Goal: Find specific page/section: Find specific page/section

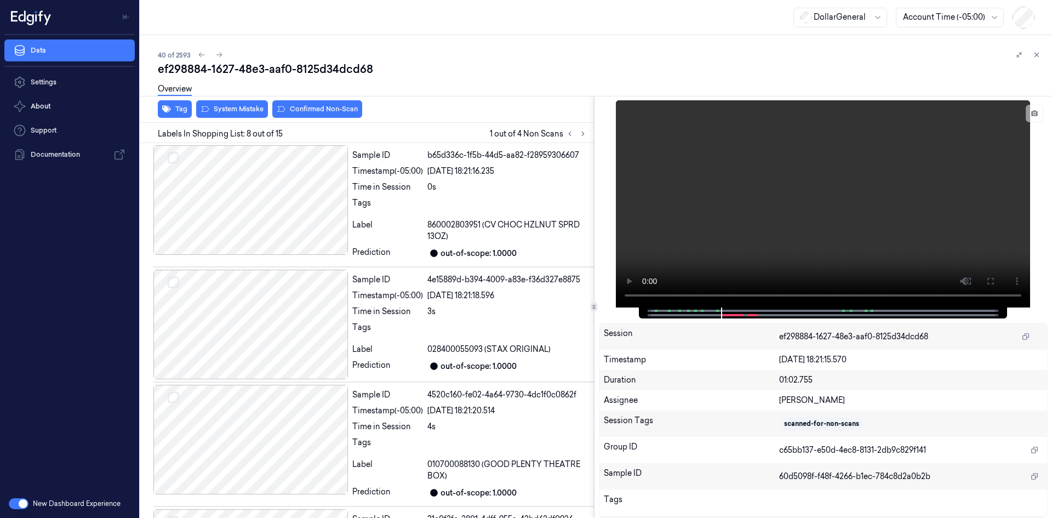
scroll to position [694, 0]
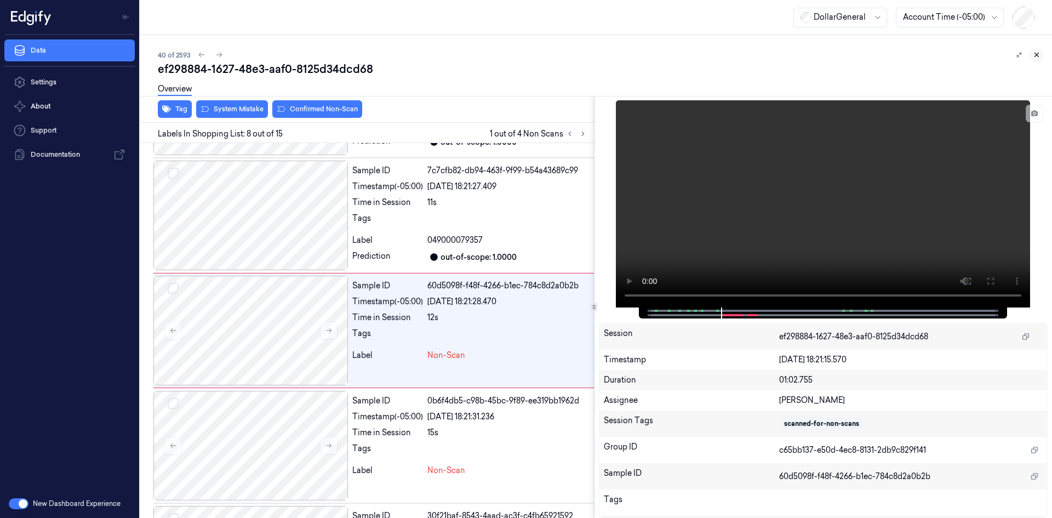
click at [1039, 50] on button at bounding box center [1036, 54] width 13 height 13
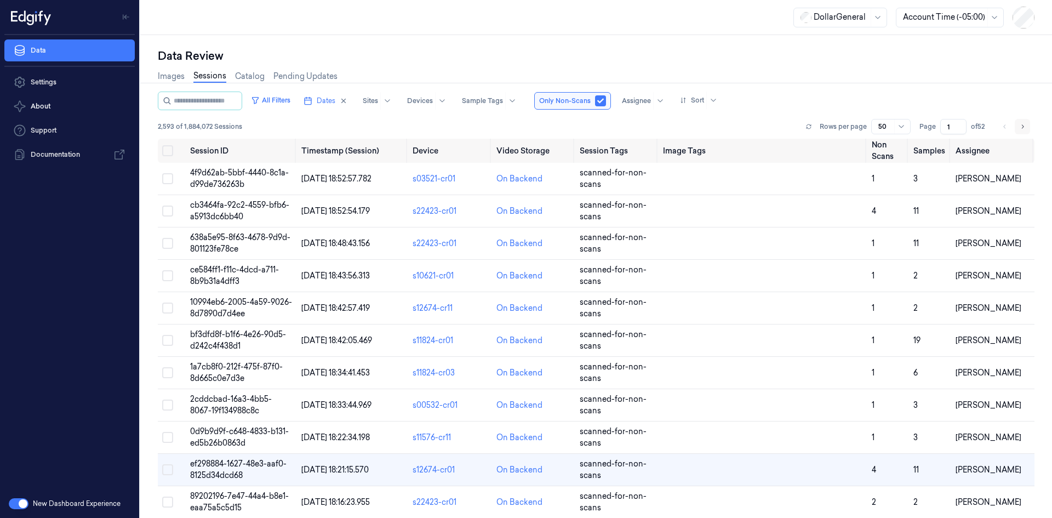
click at [1027, 127] on button "Go to next page" at bounding box center [1022, 126] width 15 height 15
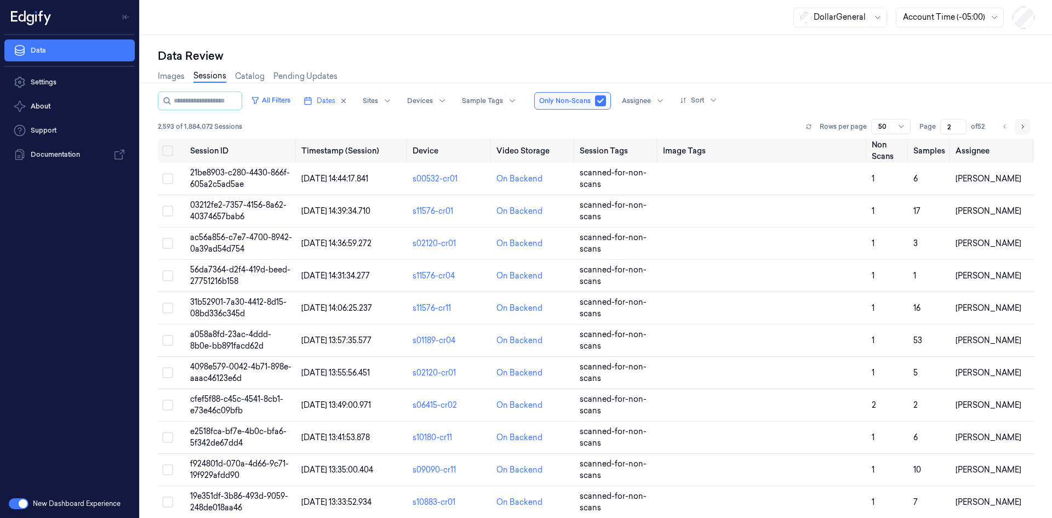
click at [1027, 127] on button "Go to next page" at bounding box center [1022, 126] width 15 height 15
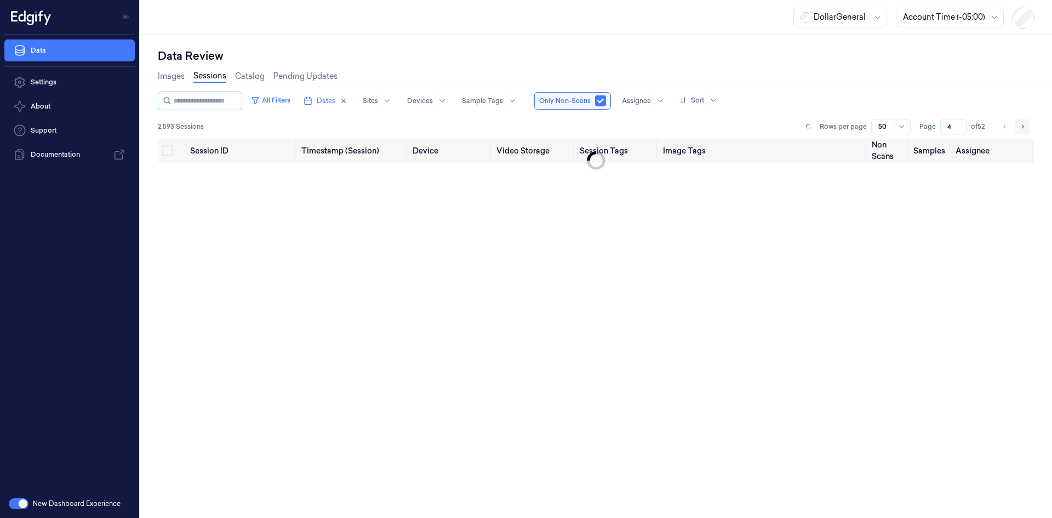
click at [1027, 127] on button "Go to next page" at bounding box center [1022, 126] width 15 height 15
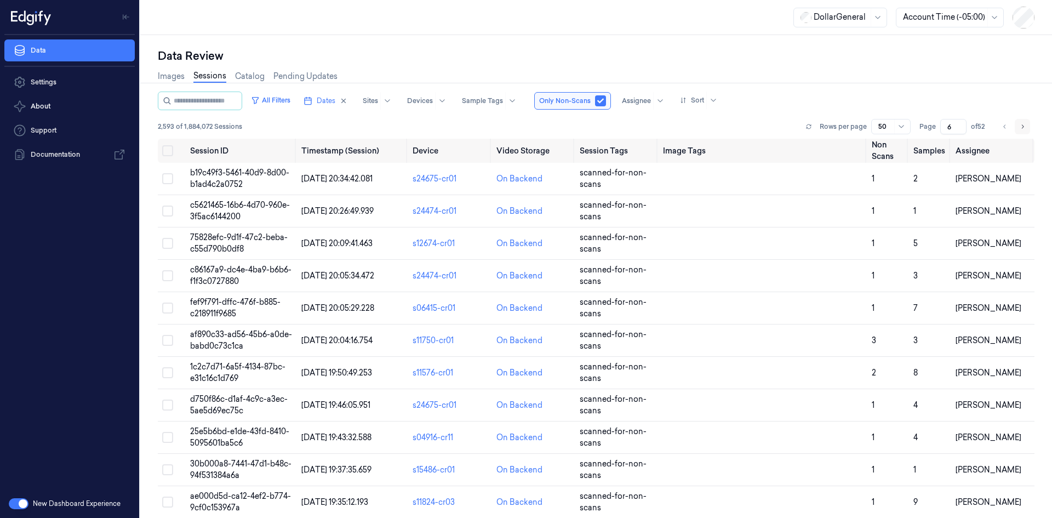
click at [1027, 127] on button "Go to next page" at bounding box center [1022, 126] width 15 height 15
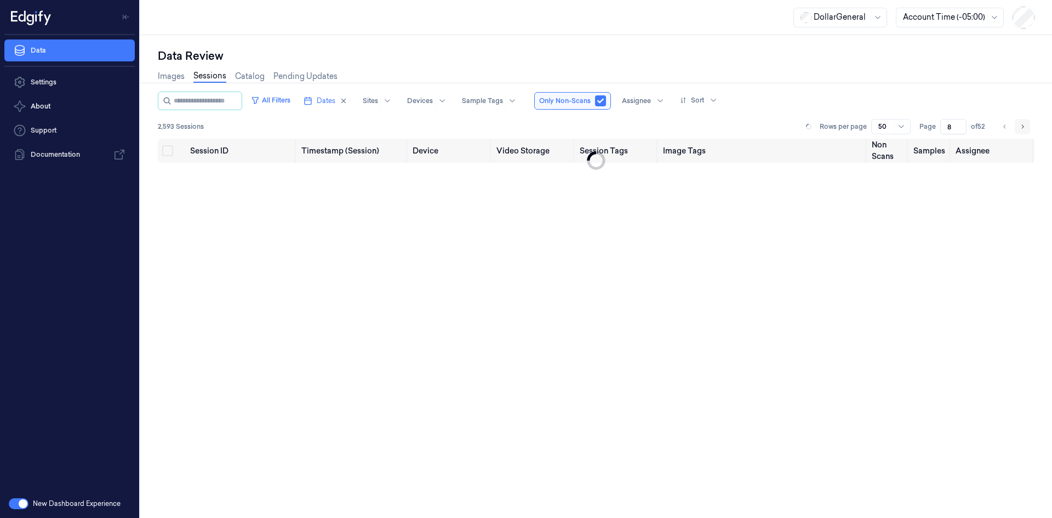
click at [1027, 127] on button "Go to next page" at bounding box center [1022, 126] width 15 height 15
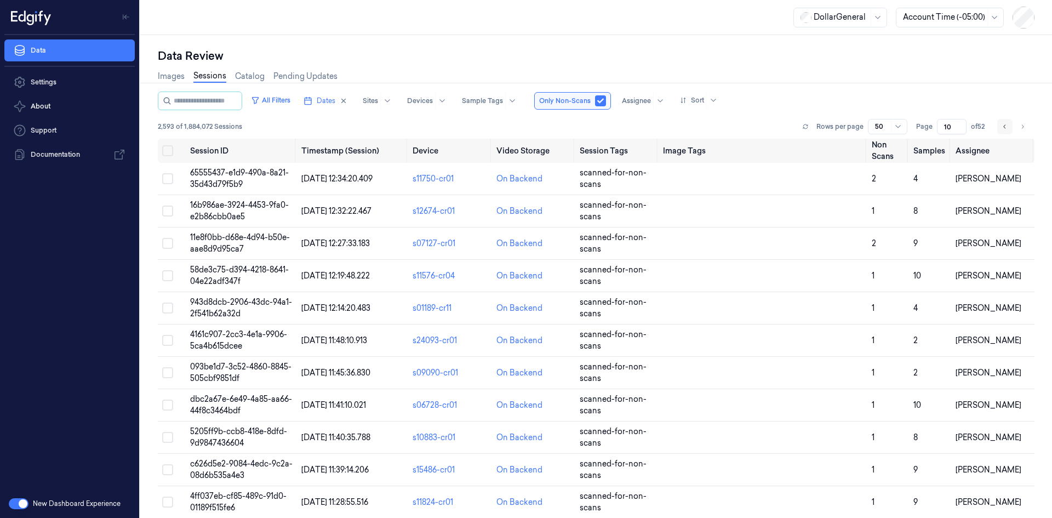
click at [1003, 123] on icon "Go to previous page" at bounding box center [1004, 126] width 7 height 9
click at [1003, 125] on icon "Go to previous page" at bounding box center [1004, 126] width 7 height 9
click at [276, 98] on button "All Filters" at bounding box center [271, 100] width 48 height 18
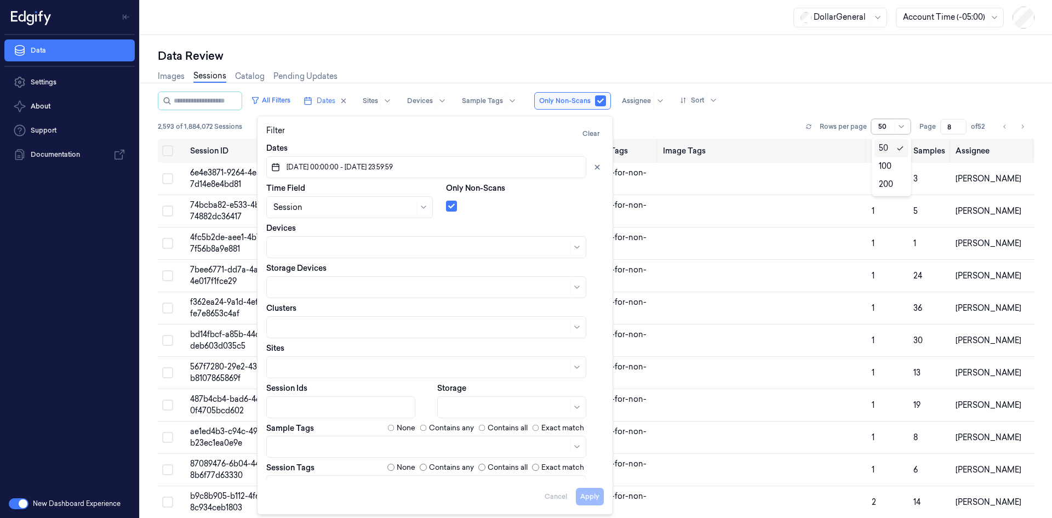
click at [885, 124] on div at bounding box center [885, 127] width 14 height 10
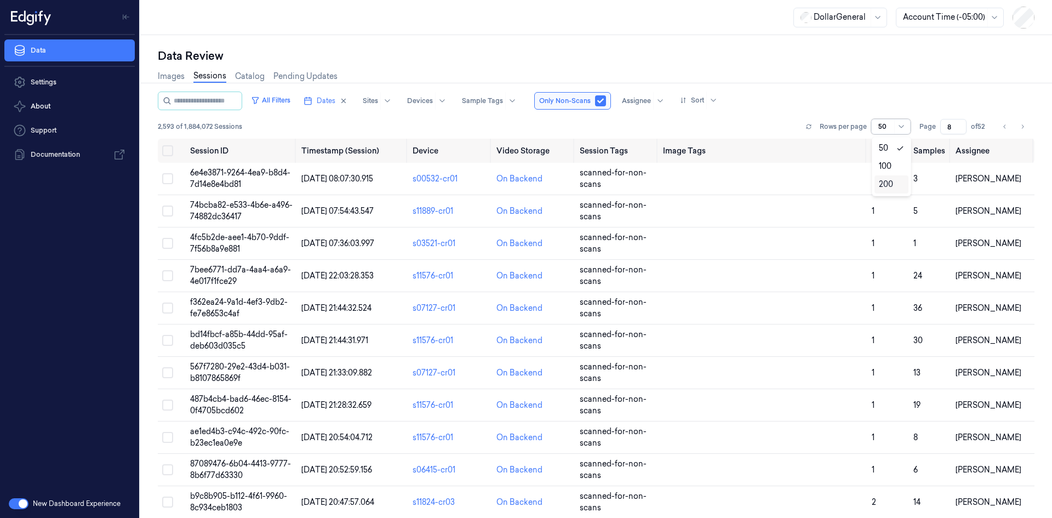
click at [883, 181] on div "200" at bounding box center [886, 185] width 14 height 12
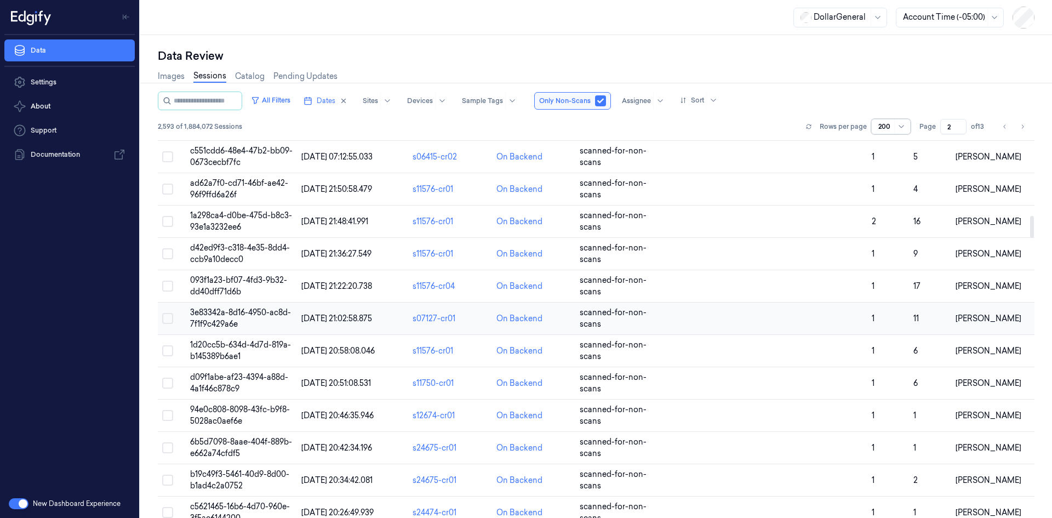
scroll to position [1644, 0]
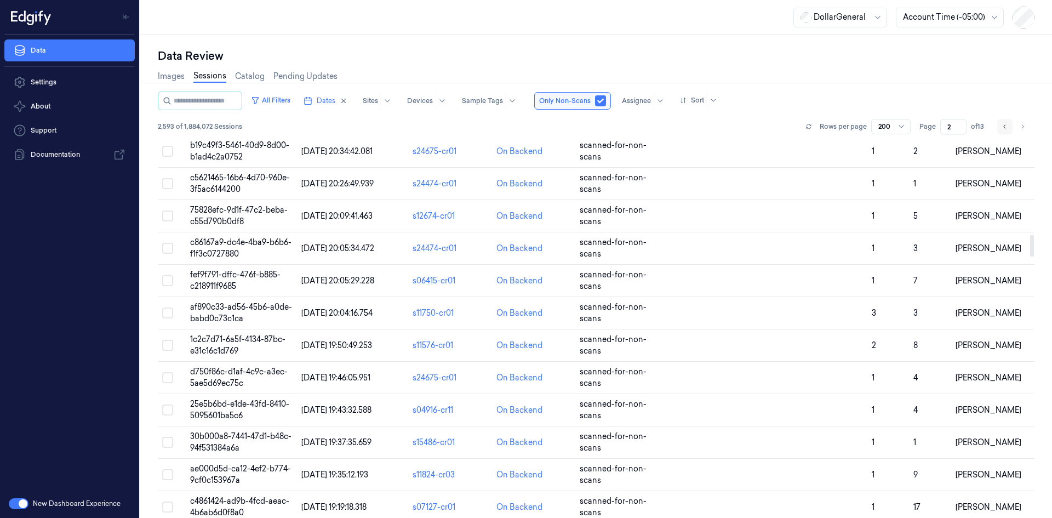
click at [1005, 122] on button "Go to previous page" at bounding box center [1004, 126] width 15 height 15
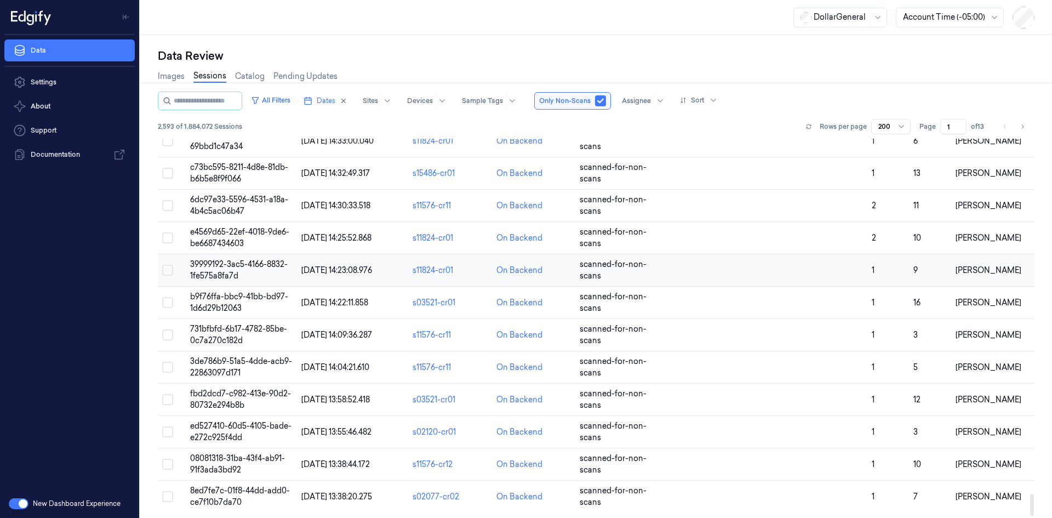
scroll to position [6118, 0]
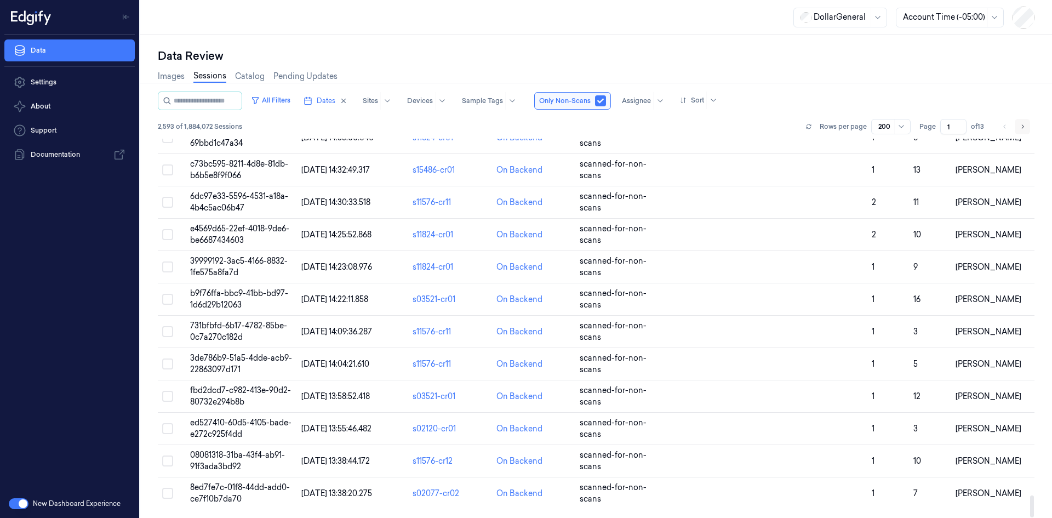
click at [1020, 125] on icon "Go to next page" at bounding box center [1022, 126] width 7 height 9
click at [1018, 123] on button "Go to next page" at bounding box center [1022, 126] width 15 height 15
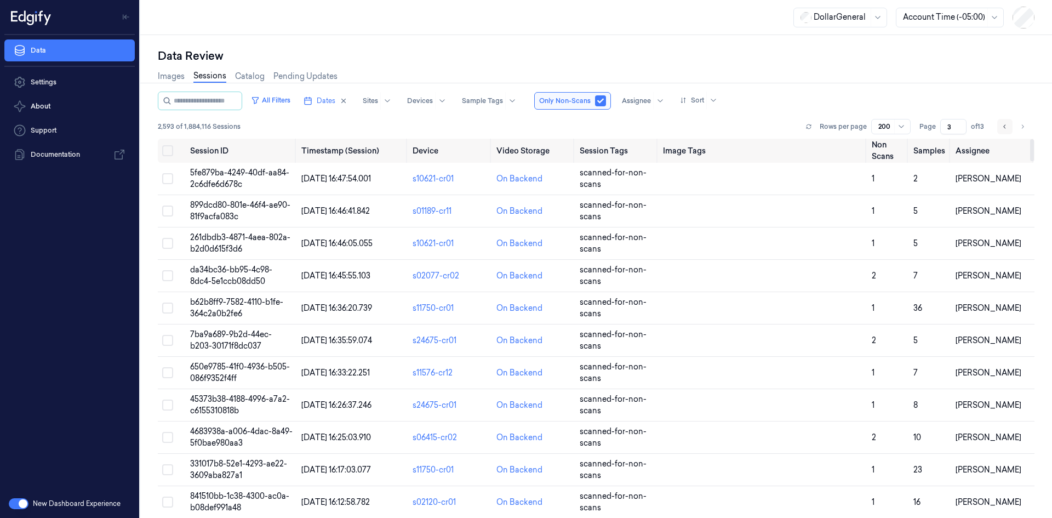
click at [1009, 122] on button "Go to previous page" at bounding box center [1004, 126] width 15 height 15
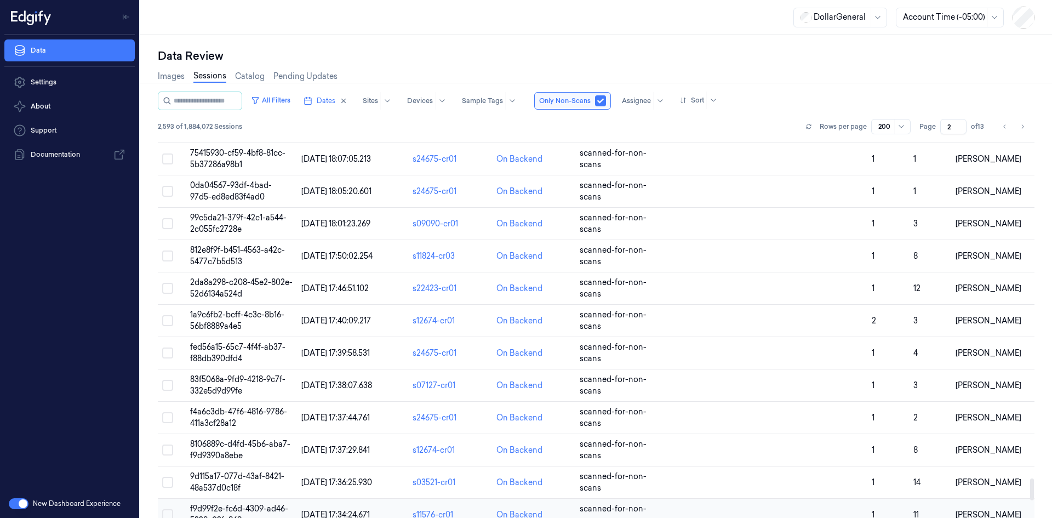
scroll to position [6118, 0]
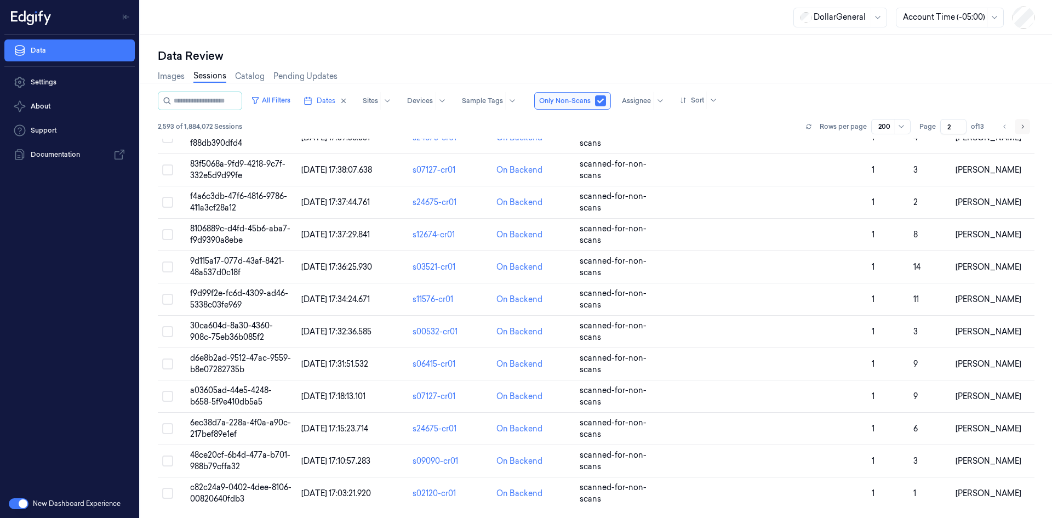
click at [1026, 125] on button "Go to next page" at bounding box center [1022, 126] width 15 height 15
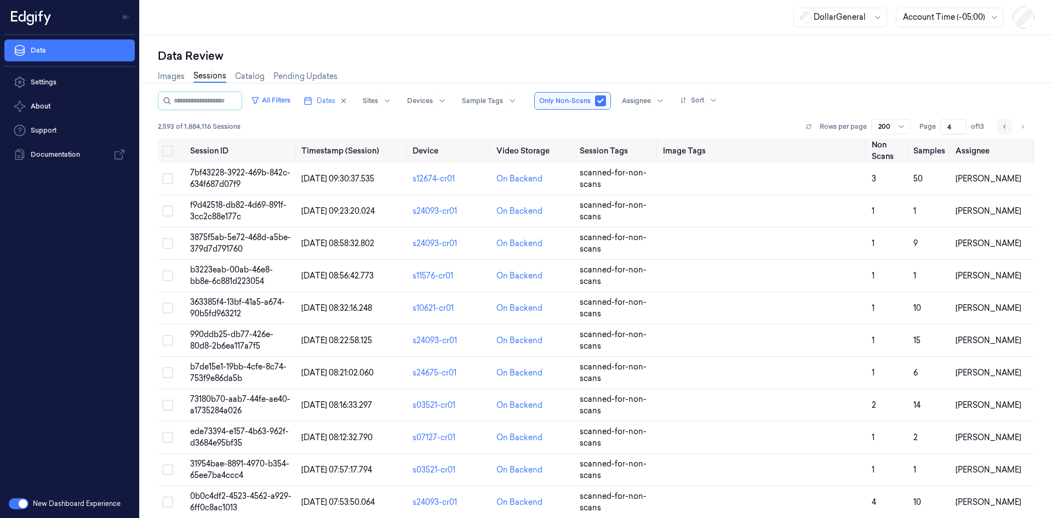
click at [1000, 122] on button "Go to previous page" at bounding box center [1004, 126] width 15 height 15
click at [1019, 130] on icon "Go to next page" at bounding box center [1022, 126] width 7 height 9
click at [1019, 131] on button "Go to next page" at bounding box center [1022, 126] width 15 height 15
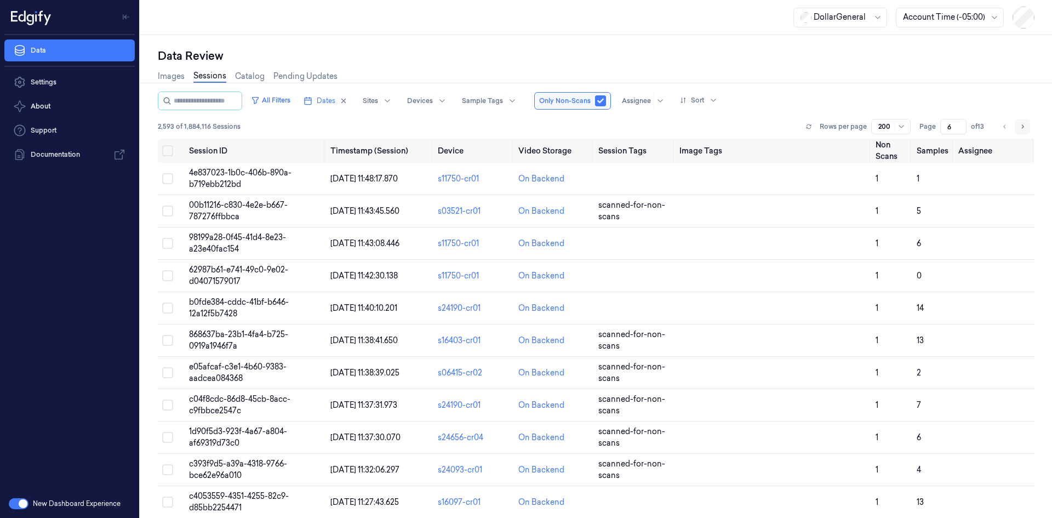
click at [1019, 131] on button "Go to next page" at bounding box center [1022, 126] width 15 height 15
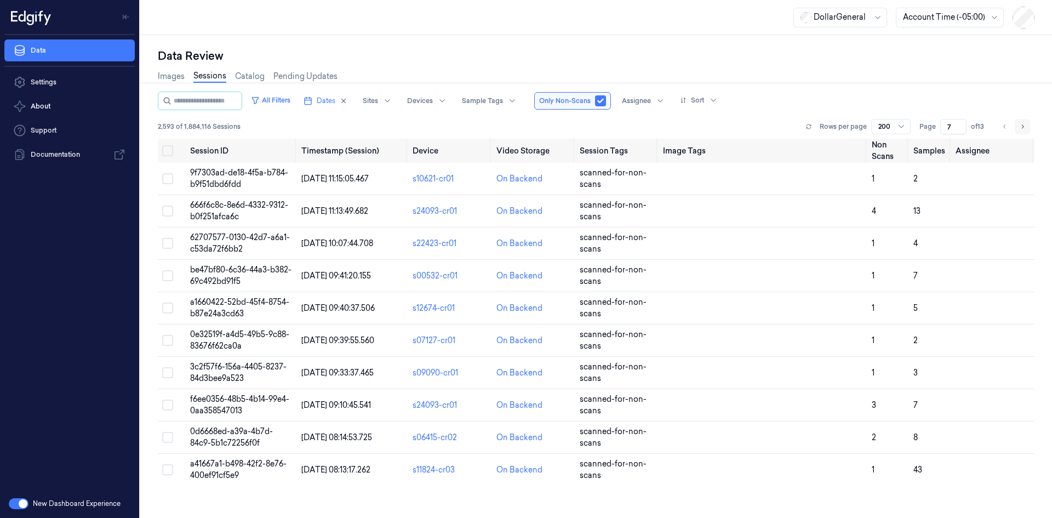
click at [1019, 131] on button "Go to next page" at bounding box center [1022, 126] width 15 height 15
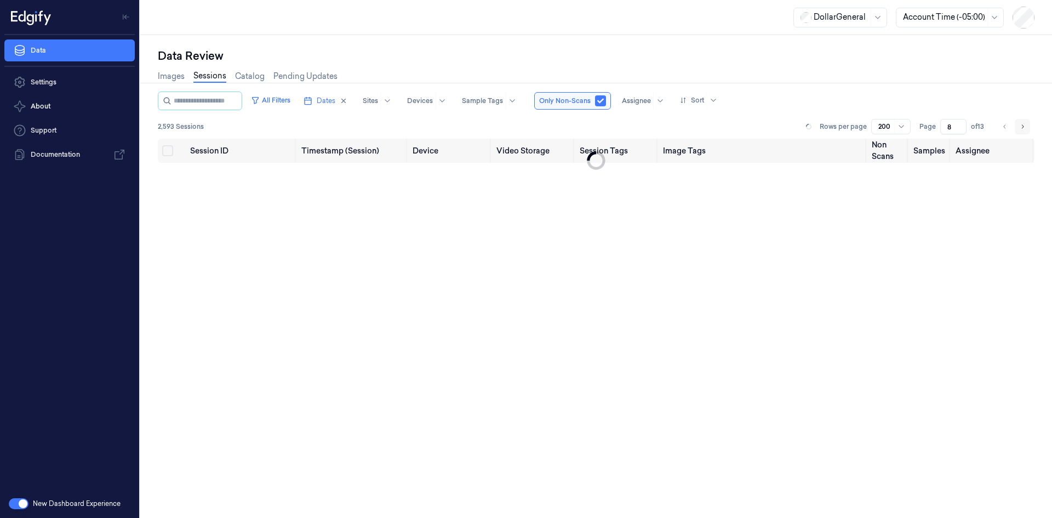
click at [1019, 131] on button "Go to next page" at bounding box center [1022, 126] width 15 height 15
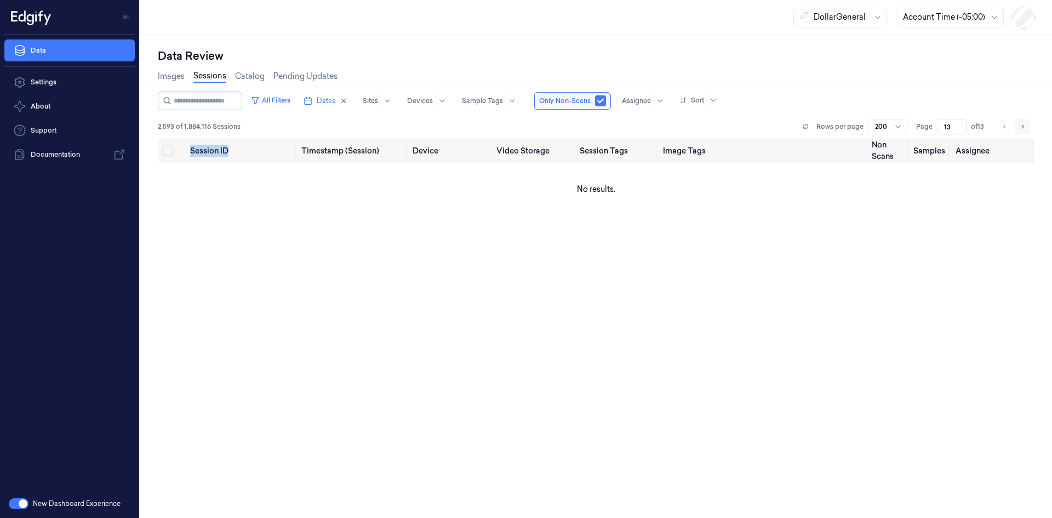
click at [1019, 131] on li "pagination" at bounding box center [1022, 126] width 15 height 15
drag, startPoint x: 615, startPoint y: 100, endPoint x: 610, endPoint y: 104, distance: 5.8
click at [606, 101] on button "button" at bounding box center [600, 100] width 11 height 11
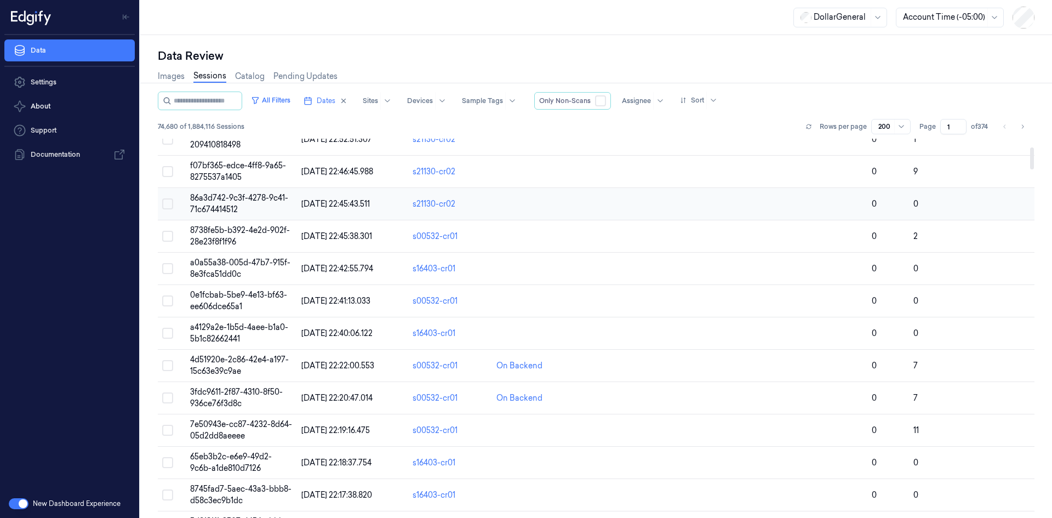
scroll to position [141, 0]
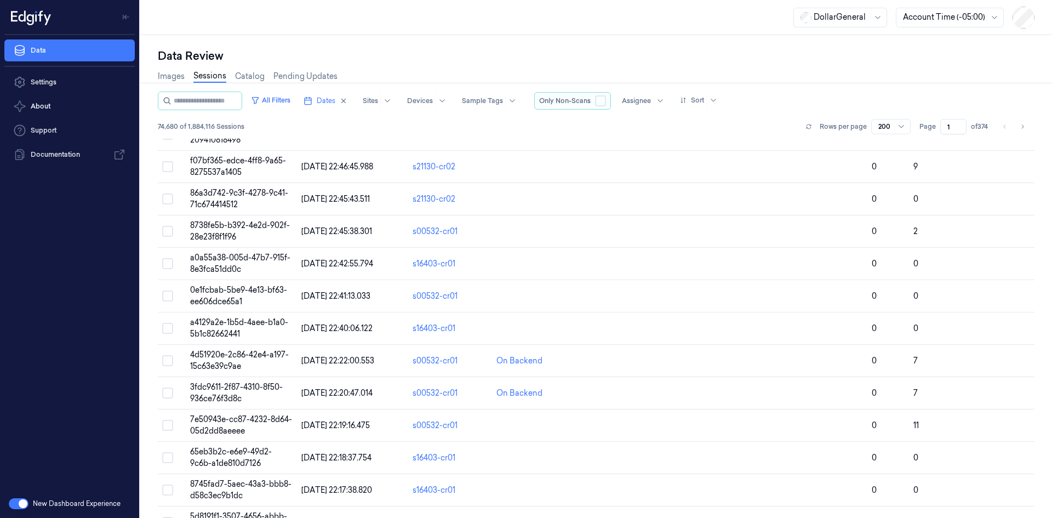
click at [609, 106] on div "Only Non-Scans" at bounding box center [572, 101] width 77 height 18
click at [606, 100] on button "button" at bounding box center [600, 100] width 11 height 11
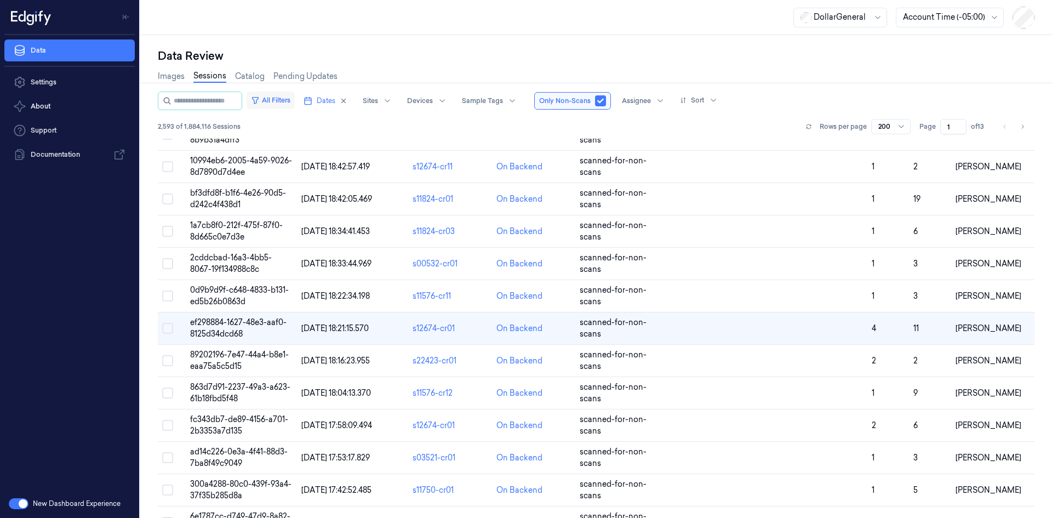
click at [295, 94] on button "All Filters" at bounding box center [271, 100] width 48 height 18
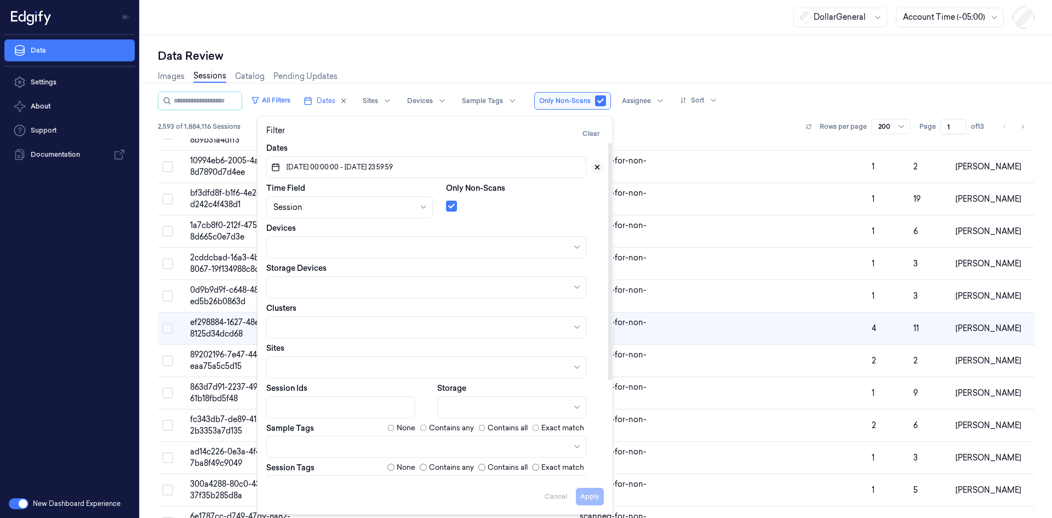
click at [597, 168] on icon at bounding box center [598, 167] width 4 height 4
click at [581, 494] on button "Apply" at bounding box center [590, 497] width 28 height 18
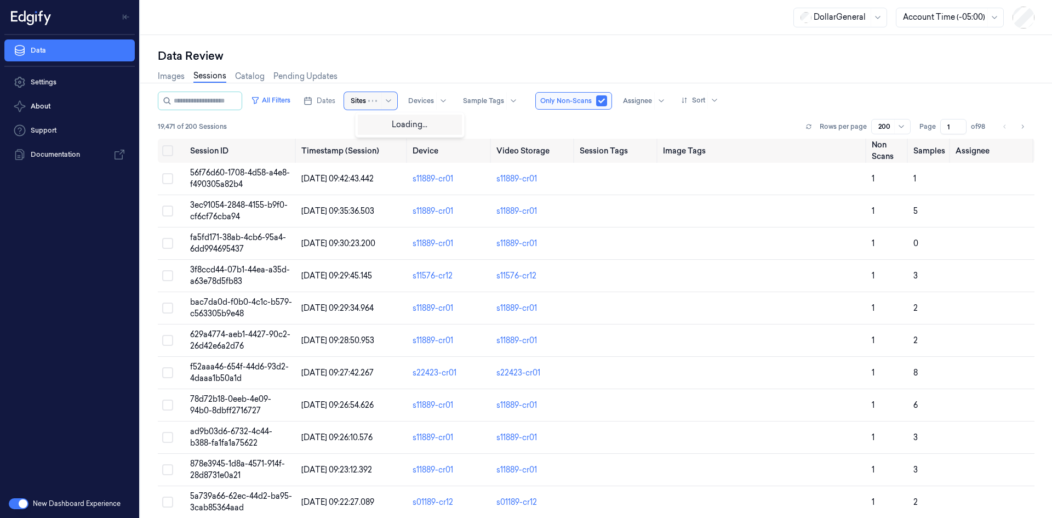
click at [366, 96] on div at bounding box center [358, 101] width 15 height 10
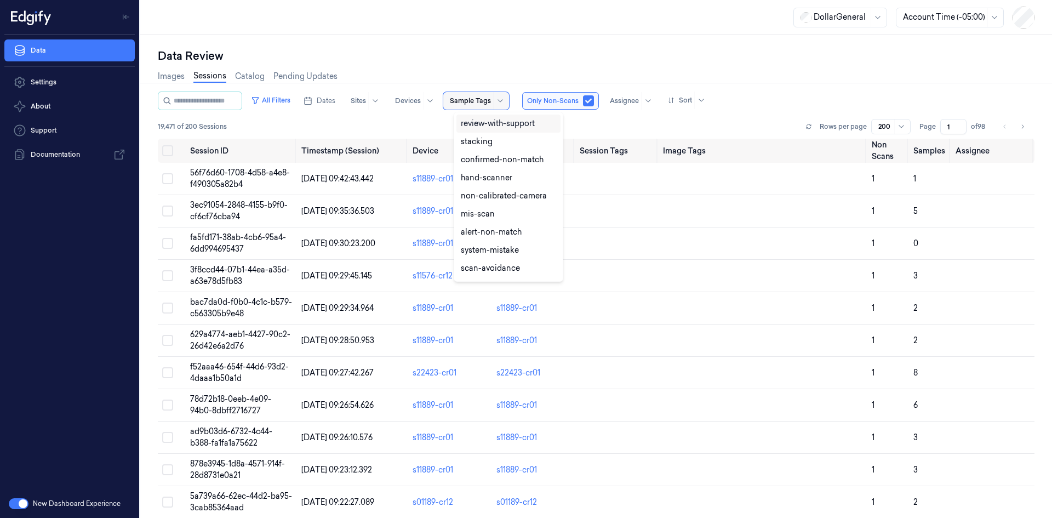
click at [483, 96] on div at bounding box center [470, 101] width 41 height 10
click at [655, 97] on div at bounding box center [648, 101] width 14 height 18
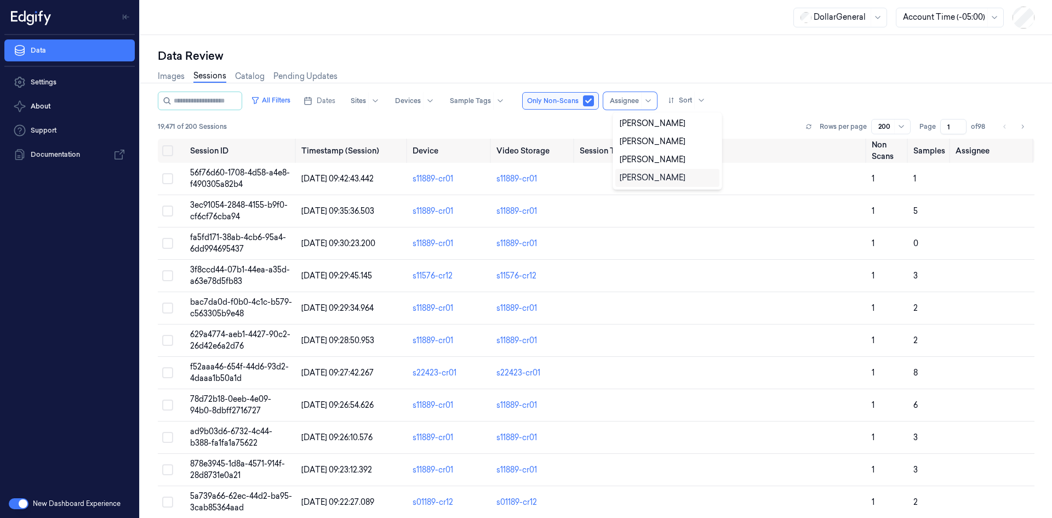
click at [663, 174] on div "[PERSON_NAME]" at bounding box center [653, 178] width 66 height 12
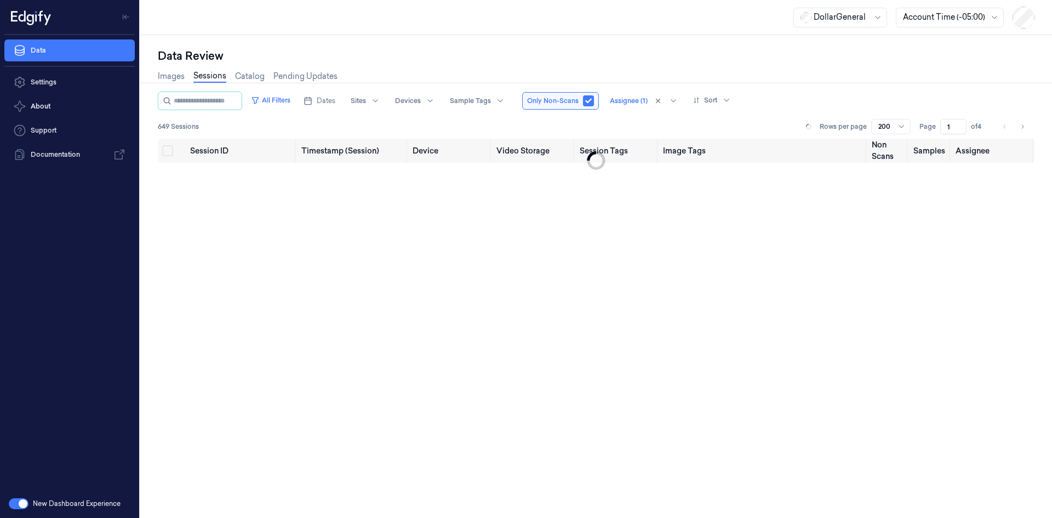
click at [672, 55] on div "Data Review" at bounding box center [596, 55] width 877 height 15
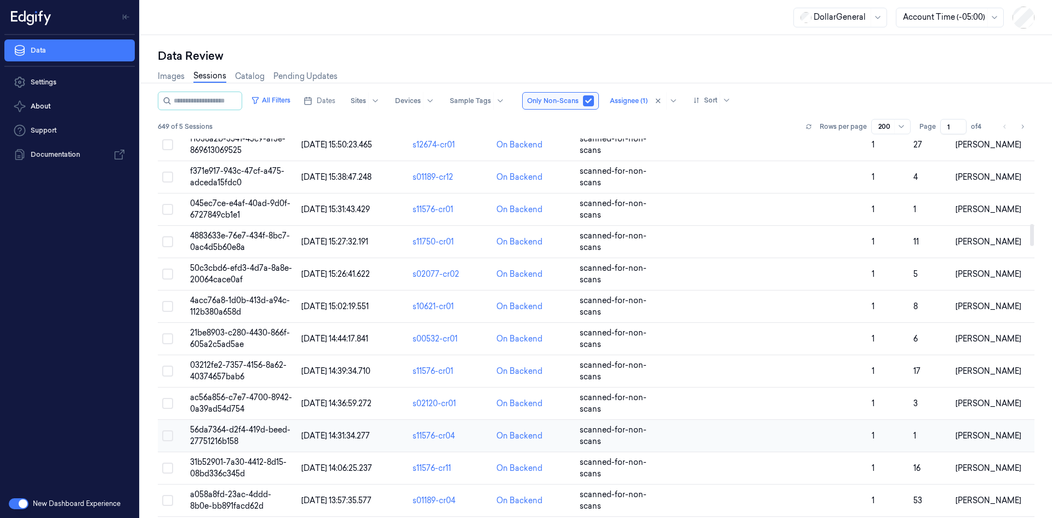
scroll to position [1785, 0]
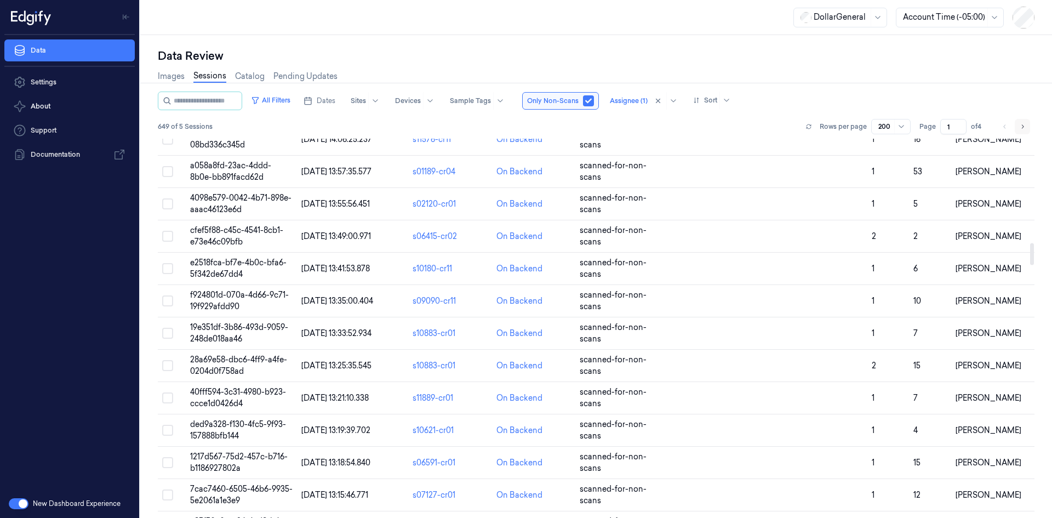
click at [1018, 129] on button "Go to next page" at bounding box center [1022, 126] width 15 height 15
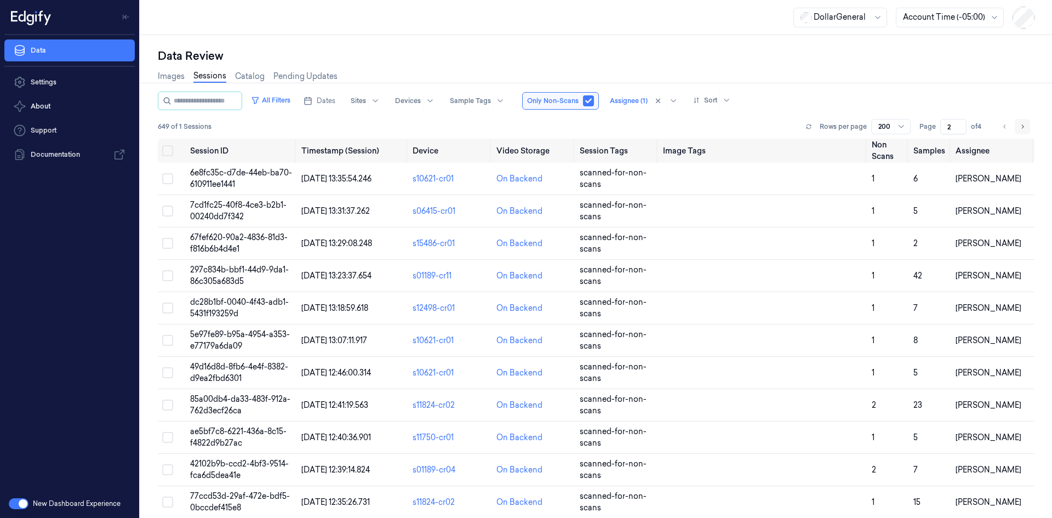
click at [1023, 122] on button "Go to next page" at bounding box center [1022, 126] width 15 height 15
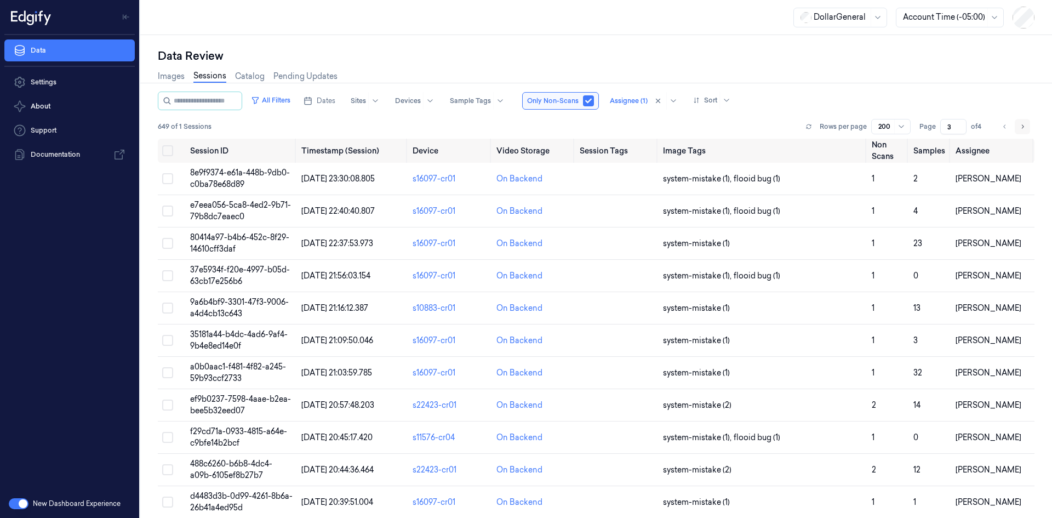
click at [1023, 121] on button "Go to next page" at bounding box center [1022, 126] width 15 height 15
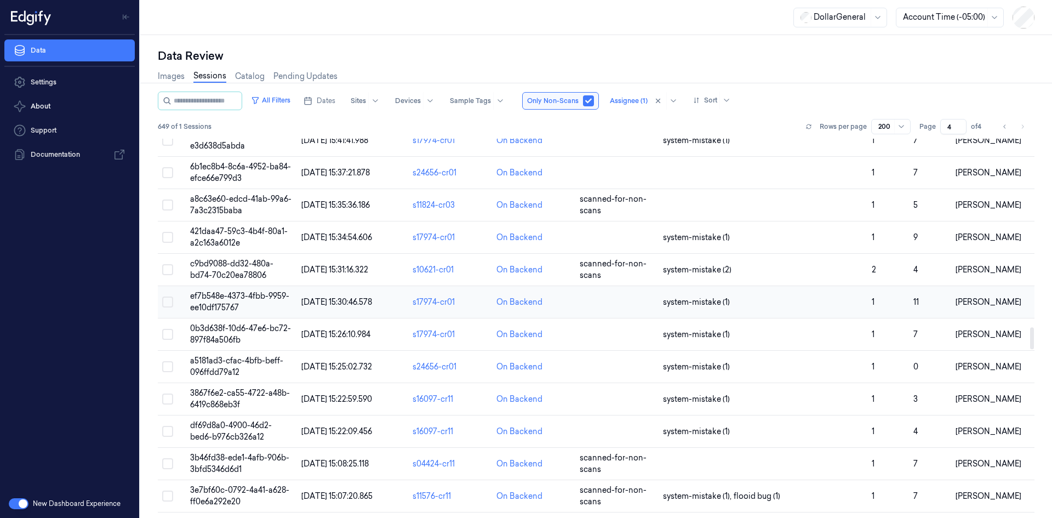
scroll to position [3232, 0]
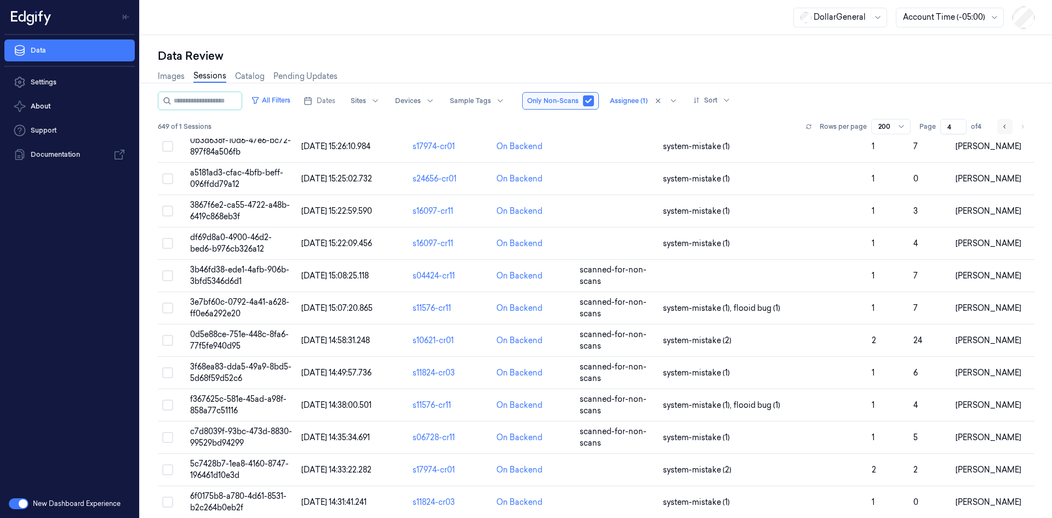
click at [1001, 127] on button "Go to previous page" at bounding box center [1004, 126] width 15 height 15
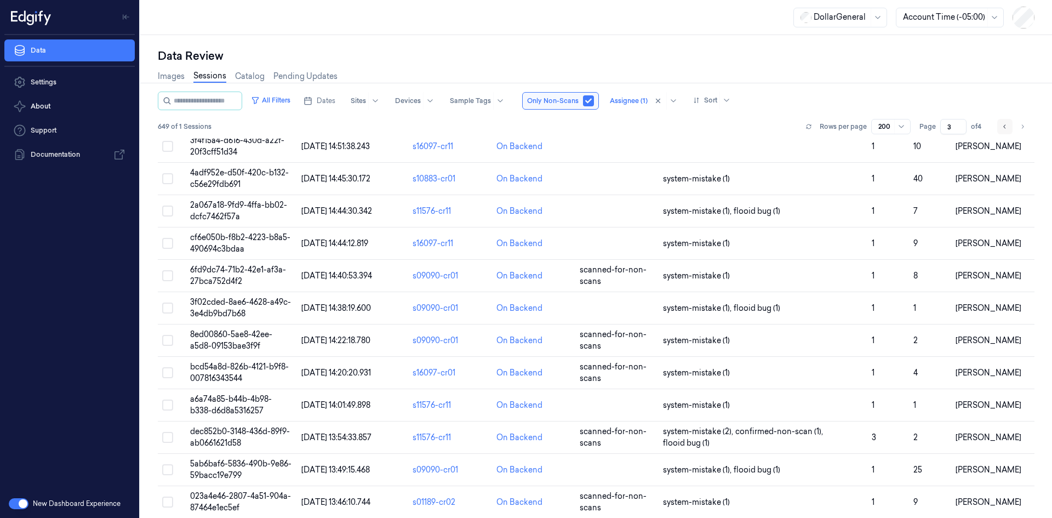
click at [1001, 128] on button "Go to previous page" at bounding box center [1004, 126] width 15 height 15
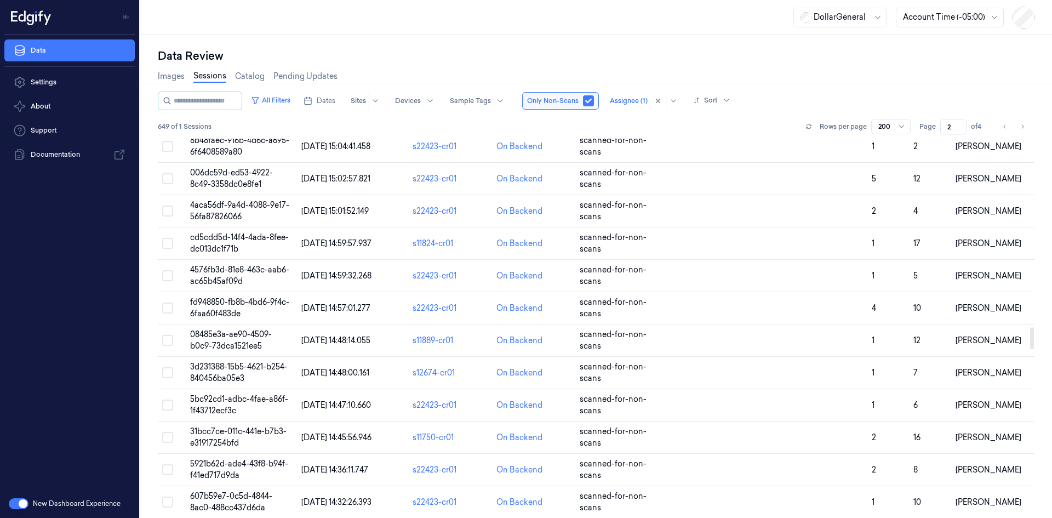
click at [1001, 129] on button "Go to previous page" at bounding box center [1004, 126] width 15 height 15
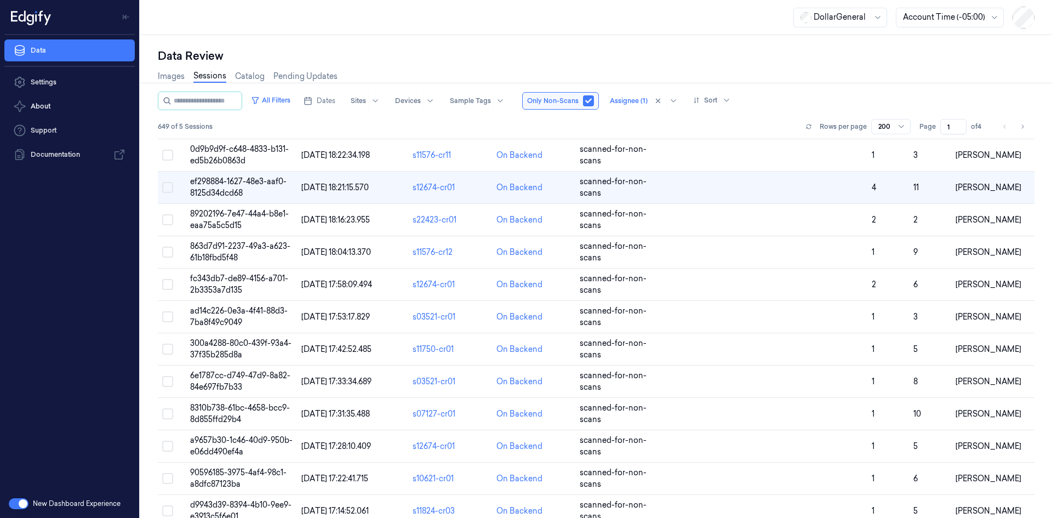
click at [1031, 126] on div "Rows per page 200 Page 1 of 4" at bounding box center [918, 126] width 232 height 15
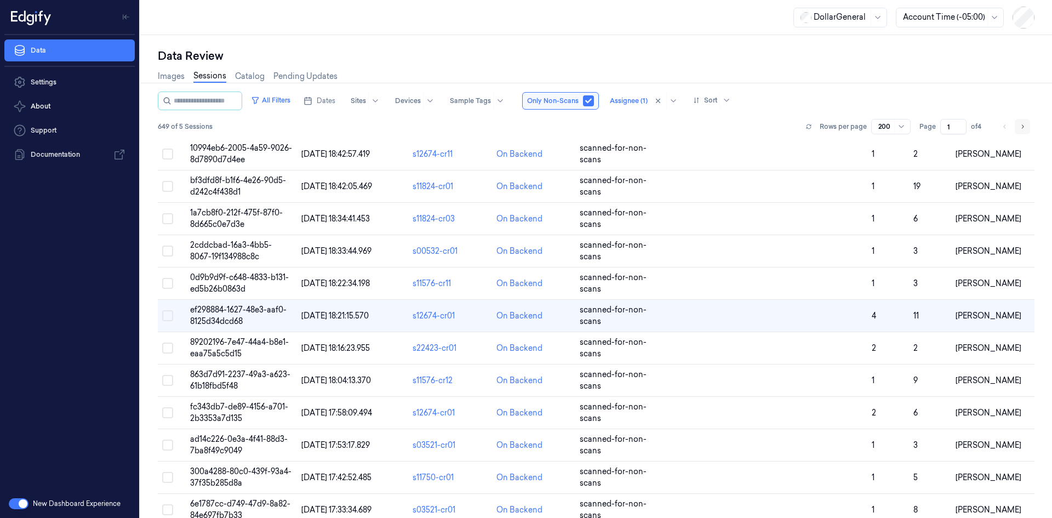
scroll to position [141, 0]
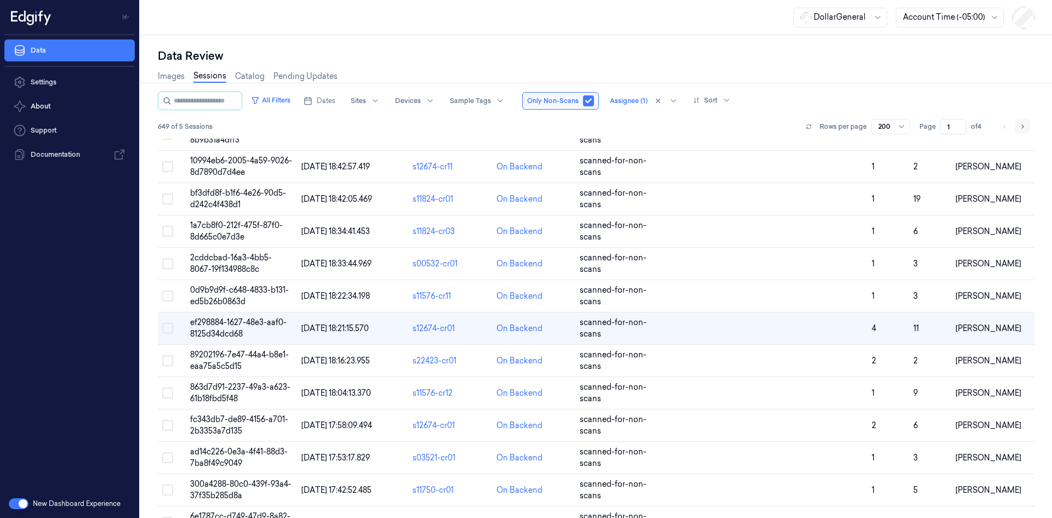
click at [1027, 126] on button "Go to next page" at bounding box center [1022, 126] width 15 height 15
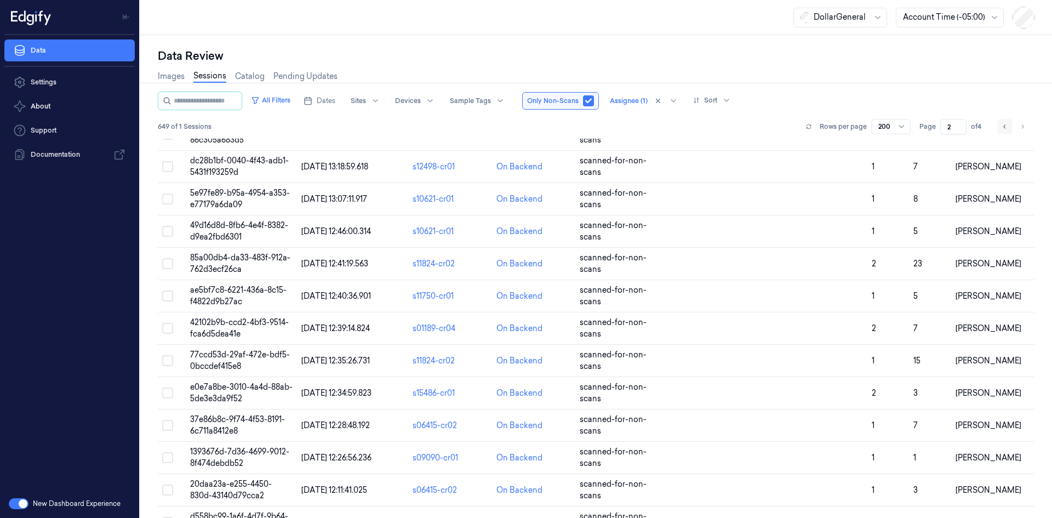
click at [1007, 125] on icon "Go to previous page" at bounding box center [1004, 126] width 7 height 9
type input "1"
